Goal: Navigation & Orientation: Find specific page/section

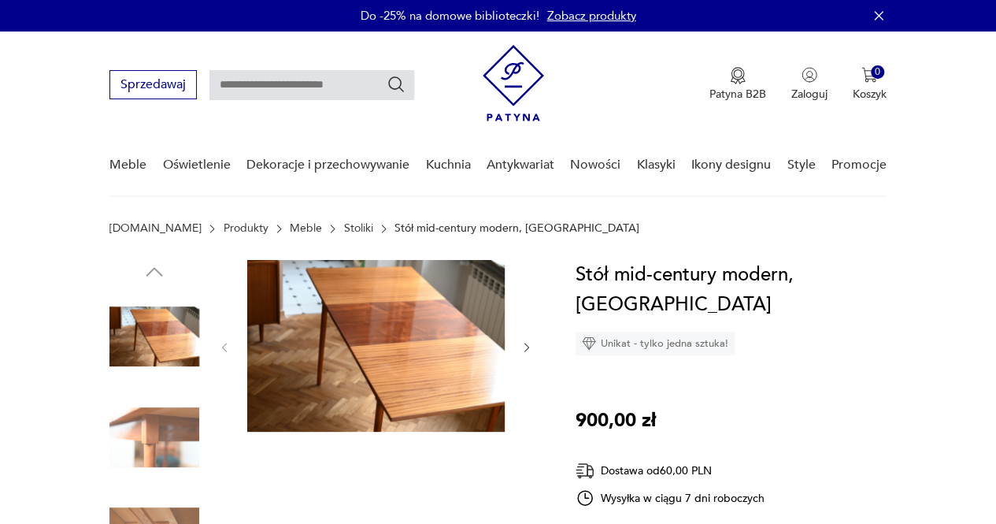
click at [290, 225] on link "Meble" at bounding box center [306, 228] width 32 height 13
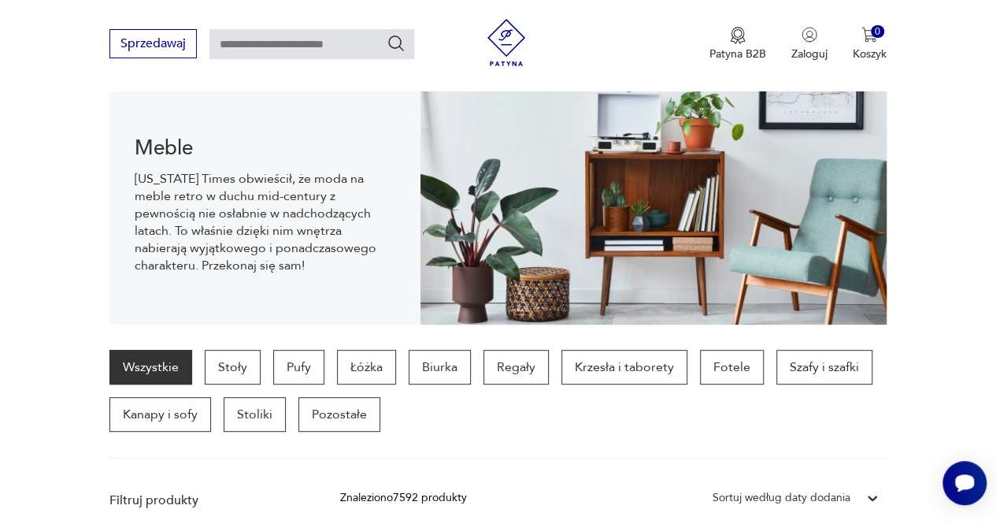
scroll to position [171, 0]
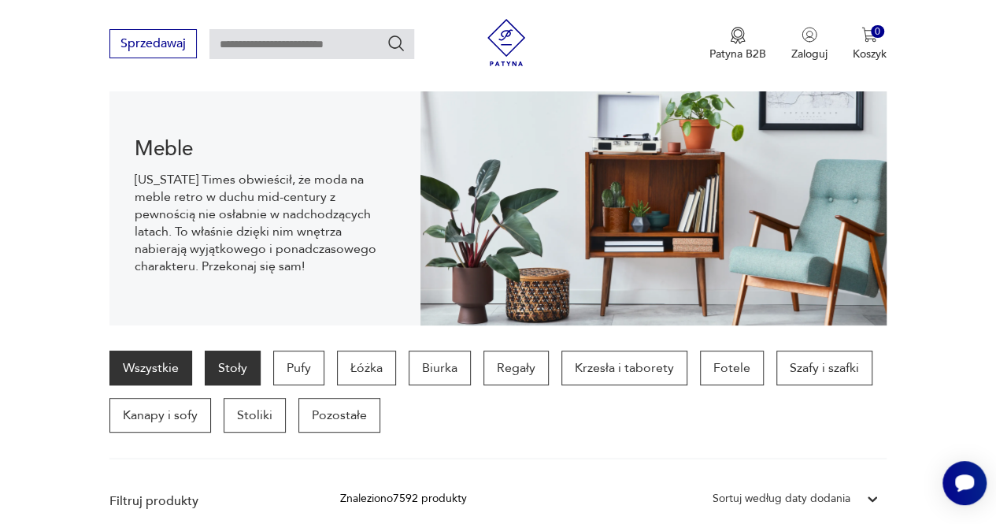
click at [230, 372] on p "Stoły" at bounding box center [233, 367] width 56 height 35
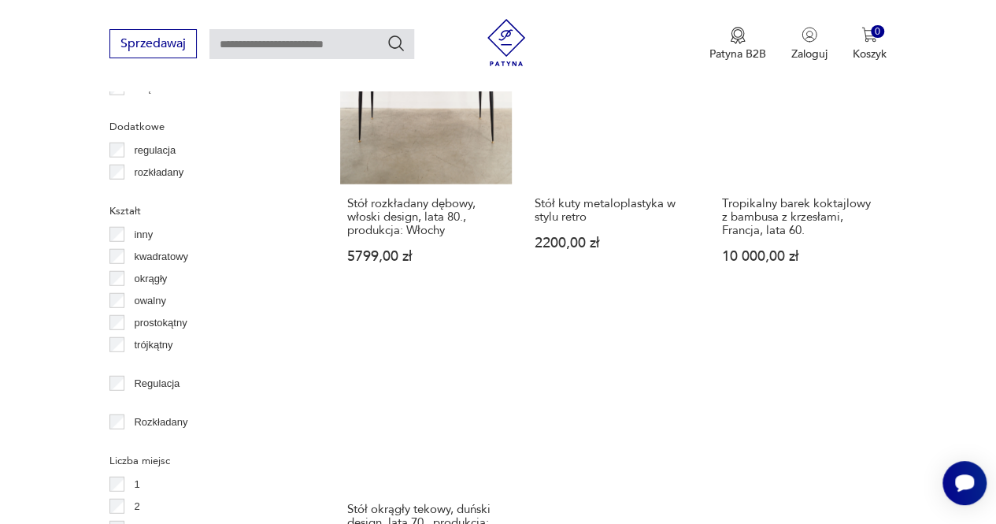
scroll to position [2150, 0]
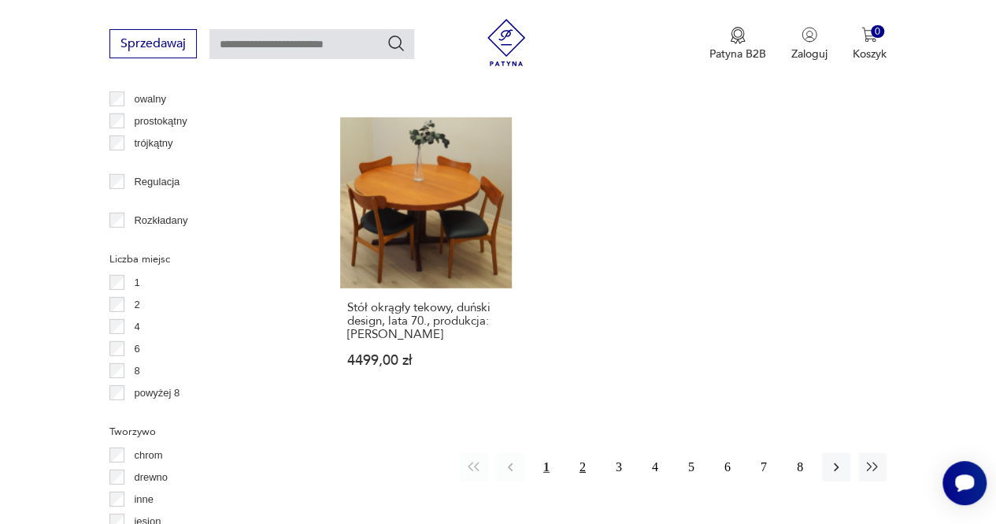
click at [587, 453] on button "2" at bounding box center [583, 467] width 28 height 28
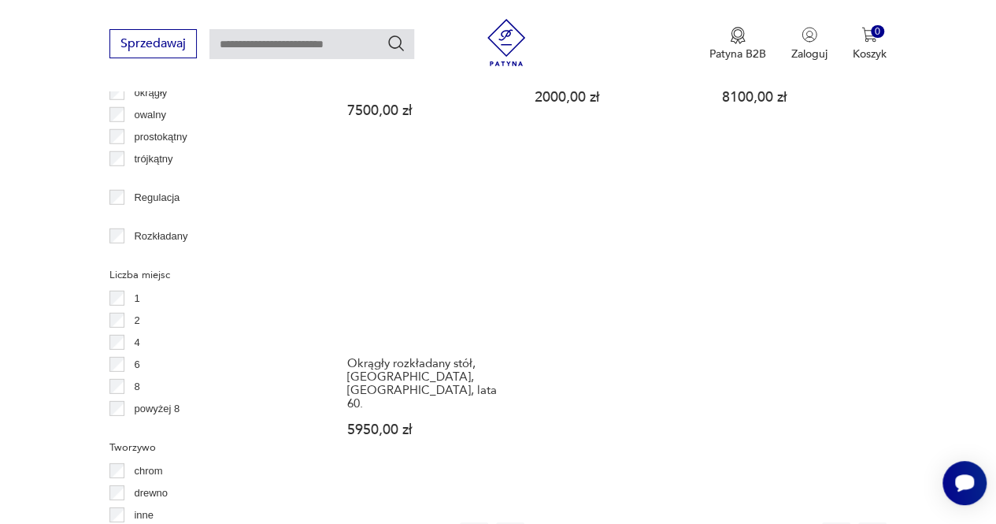
scroll to position [2134, 0]
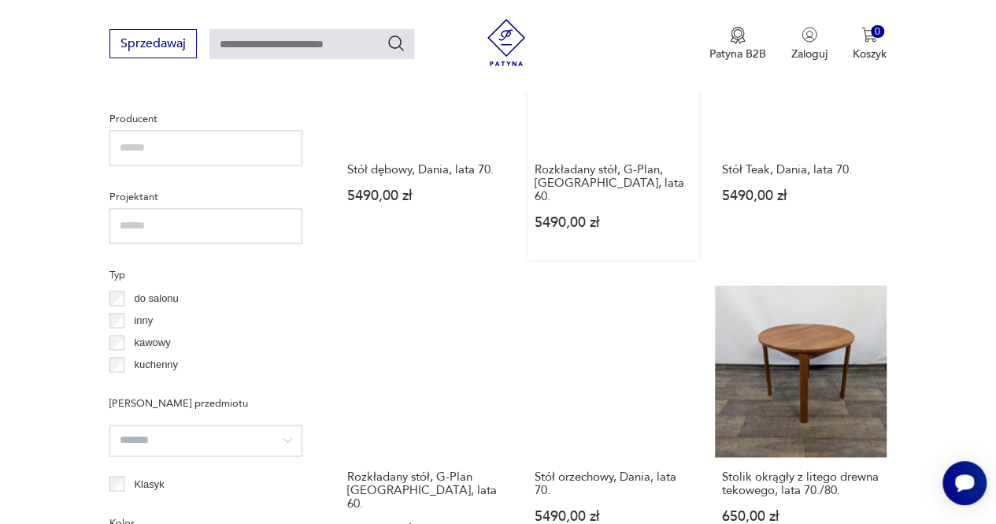
scroll to position [1539, 0]
